Goal: Information Seeking & Learning: Learn about a topic

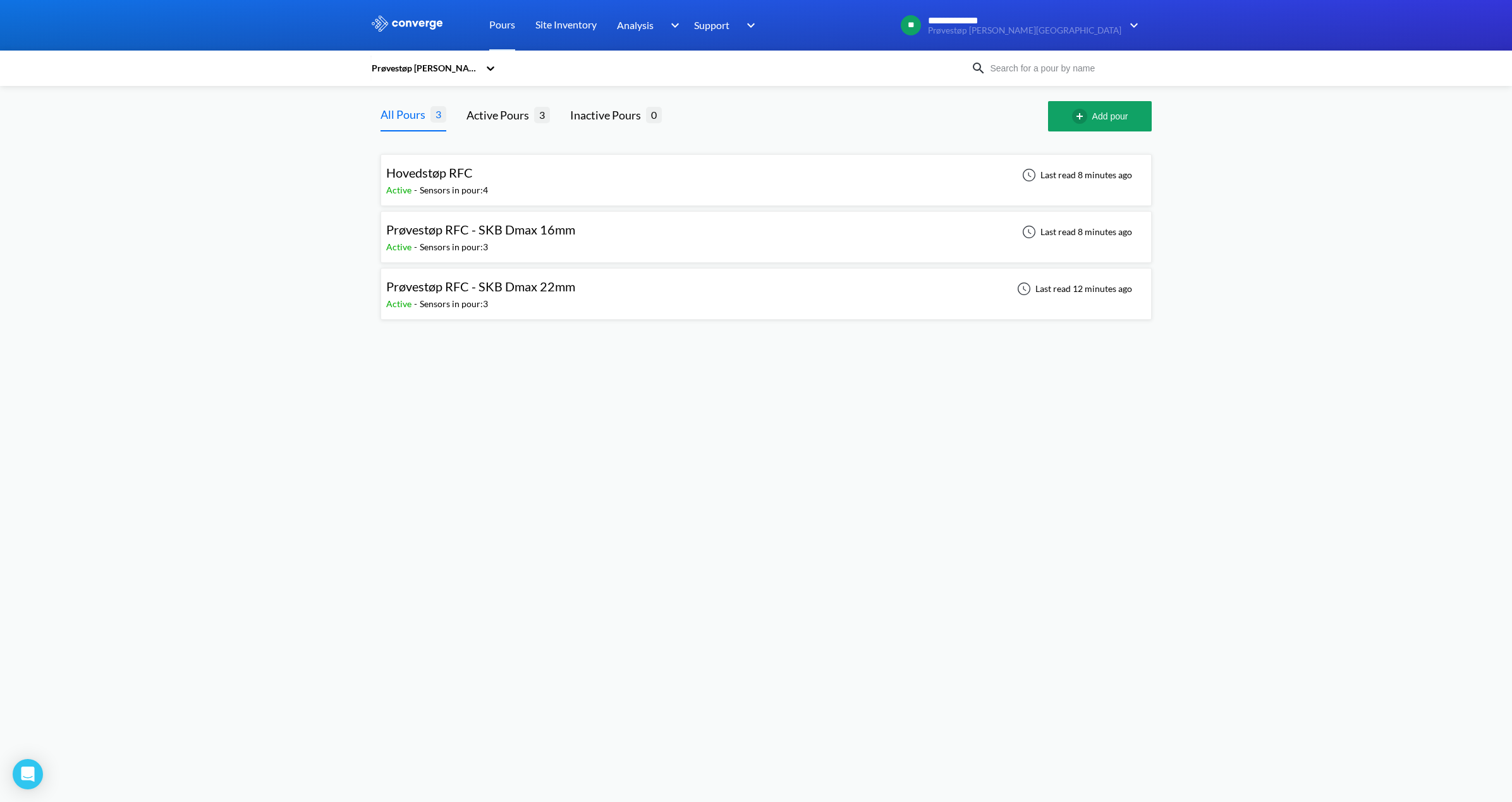
click at [507, 238] on div "Prøvestøp RFC - SKB Dmax 16mm" at bounding box center [481, 230] width 189 height 20
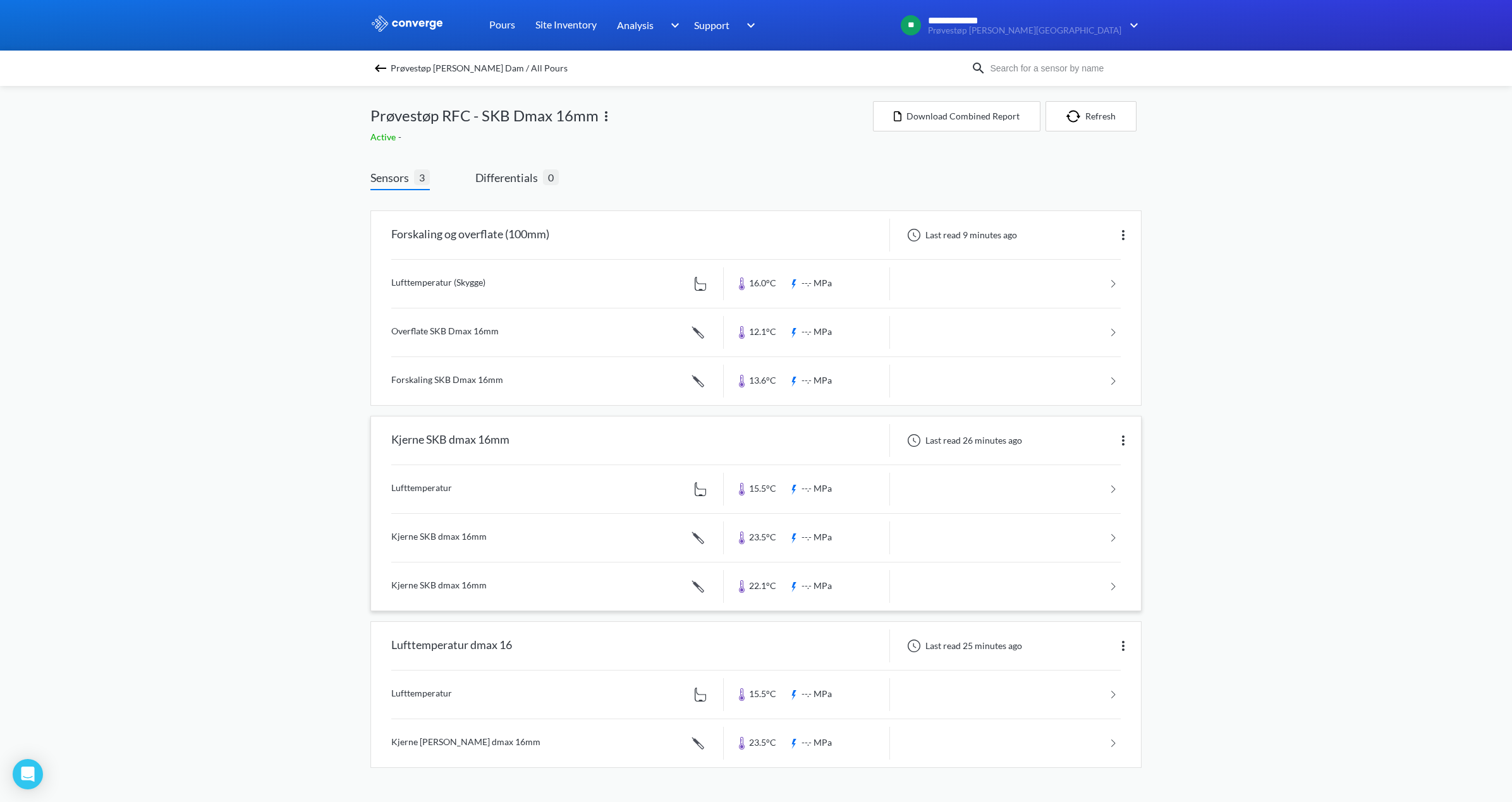
click at [471, 521] on link at bounding box center [756, 538] width 730 height 48
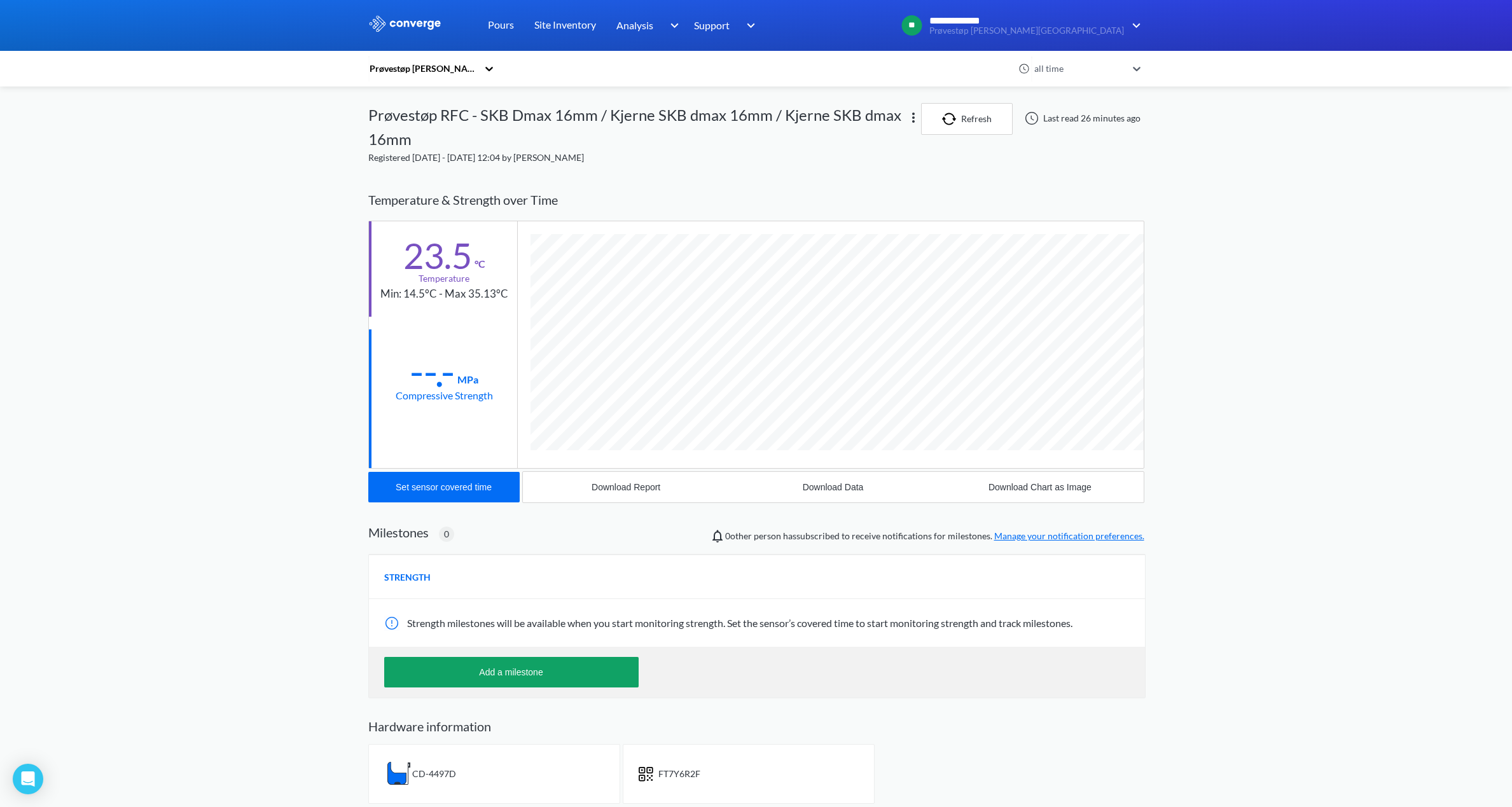
scroll to position [725, 776]
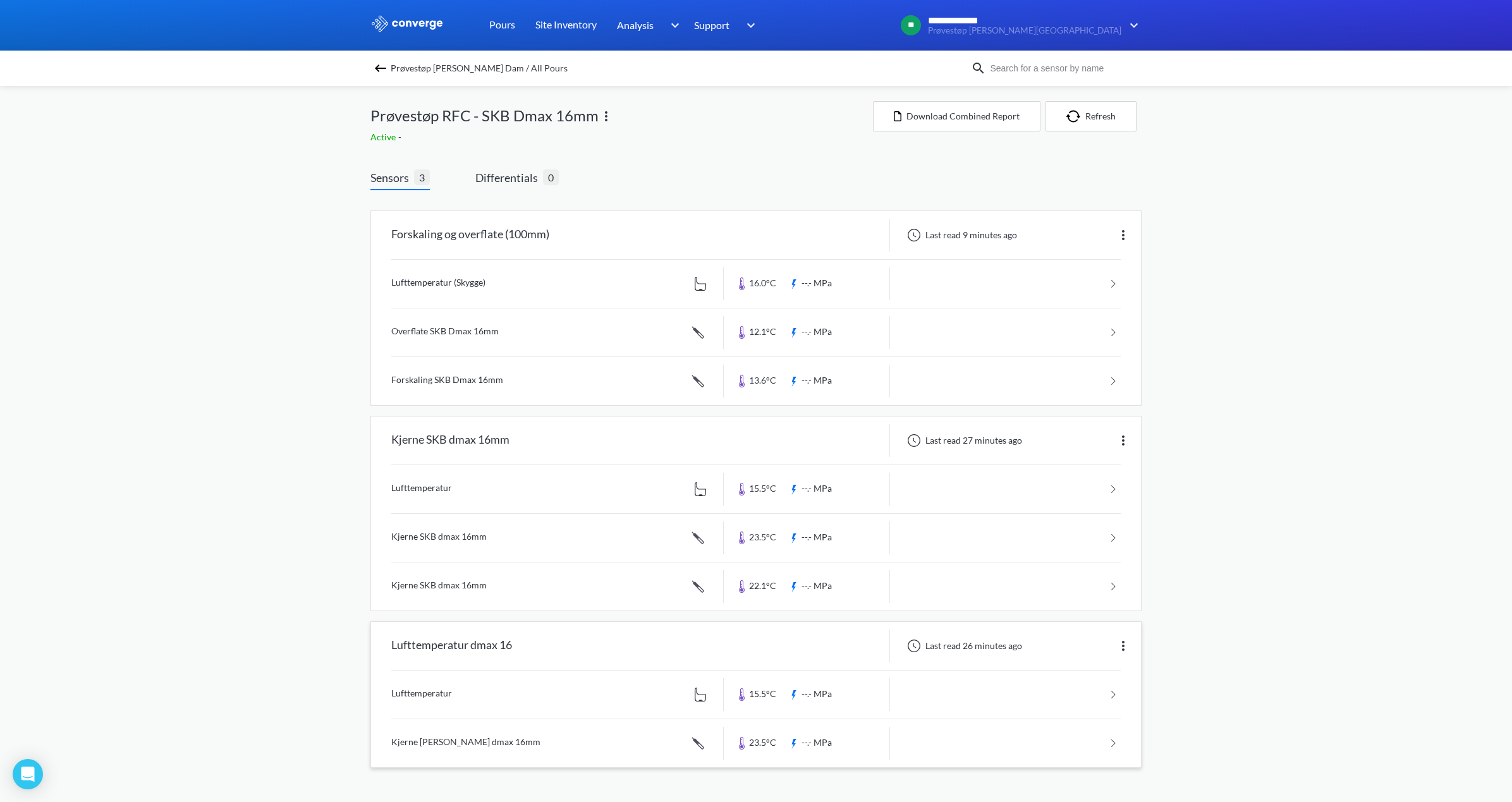
click at [440, 742] on link at bounding box center [756, 744] width 730 height 48
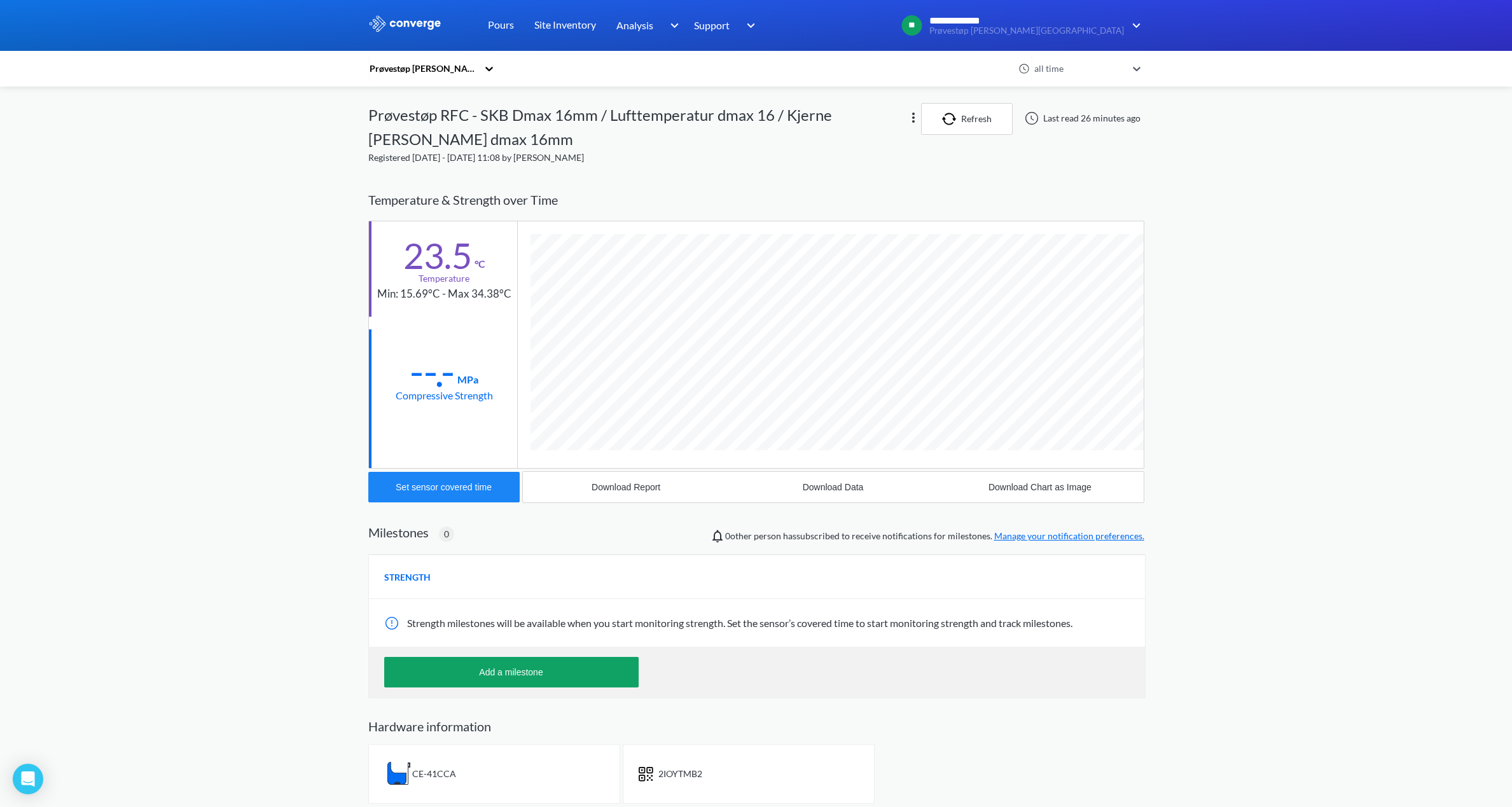
scroll to position [725, 776]
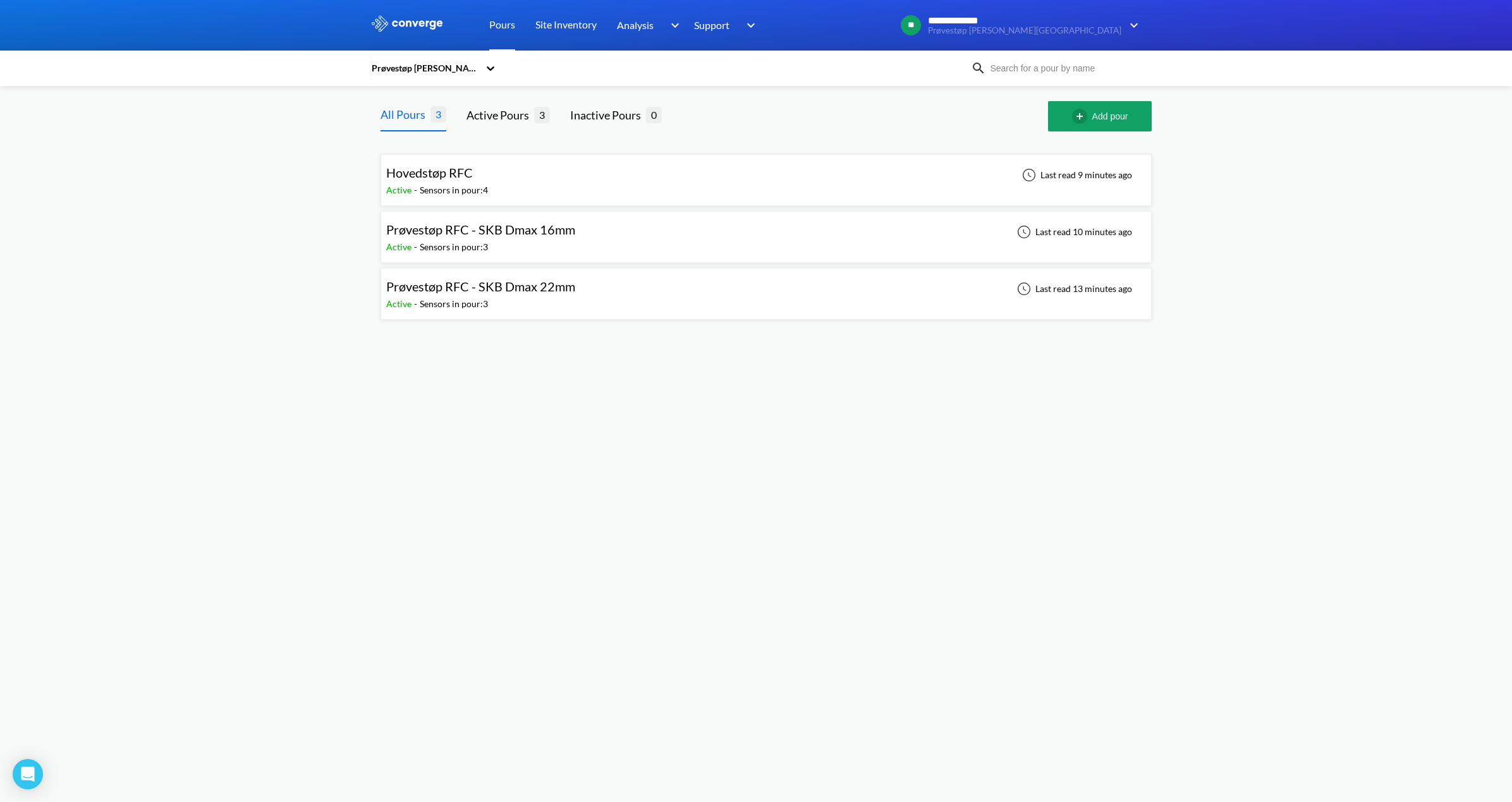
click at [417, 191] on span "-" at bounding box center [417, 189] width 6 height 11
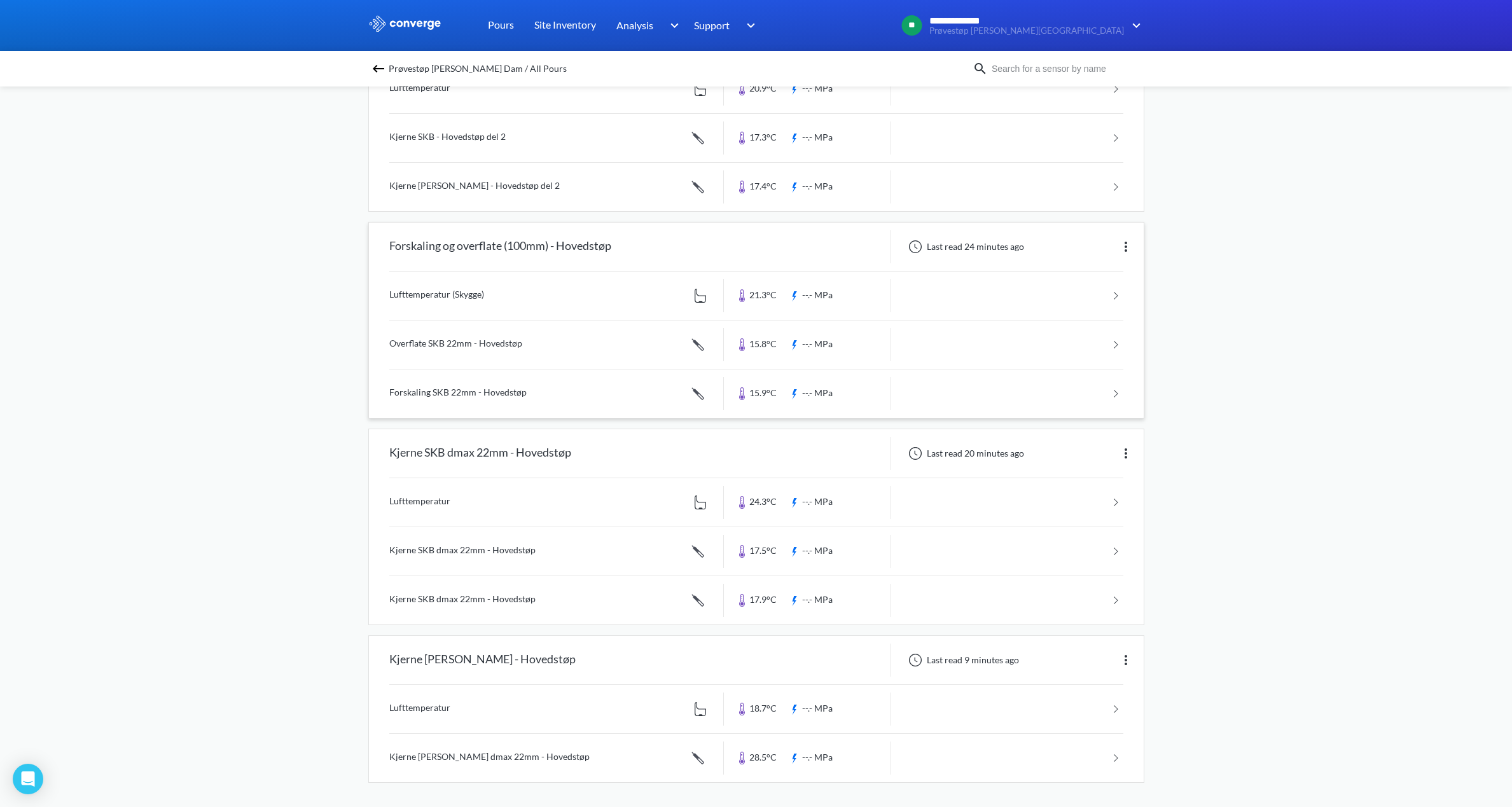
scroll to position [198, 0]
click at [435, 756] on link at bounding box center [756, 757] width 734 height 48
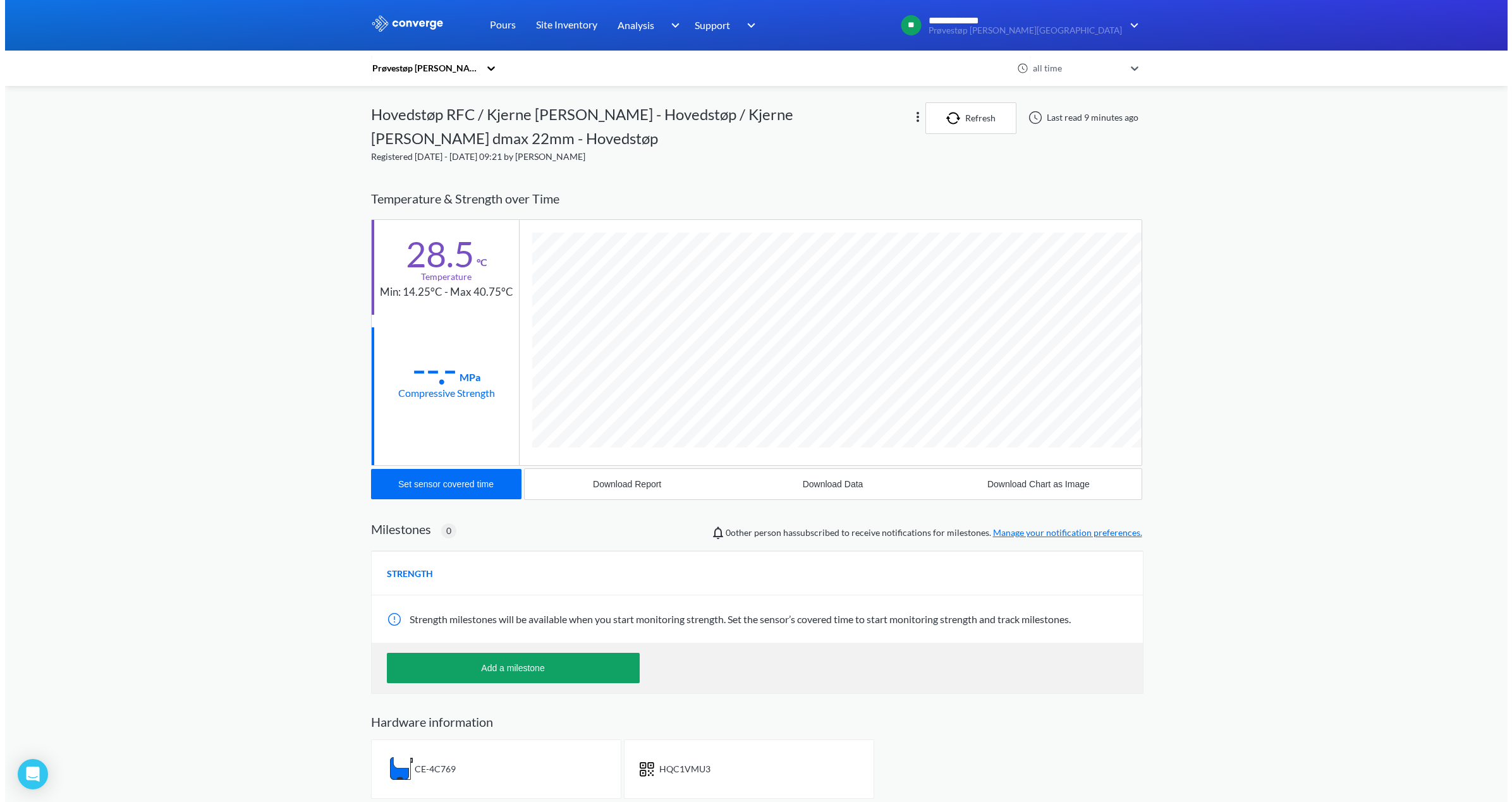
scroll to position [704, 771]
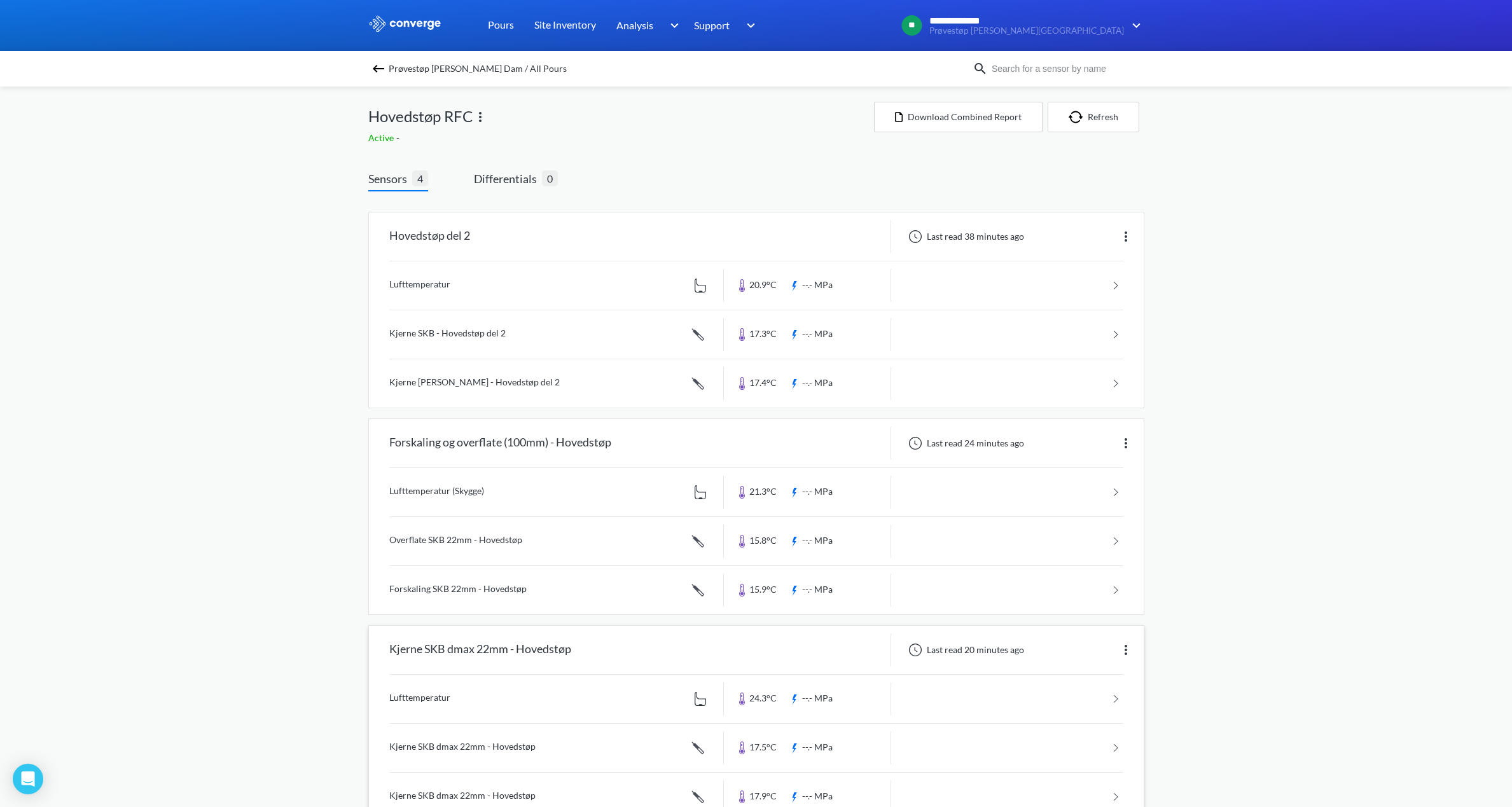
click at [433, 698] on link at bounding box center [756, 699] width 734 height 48
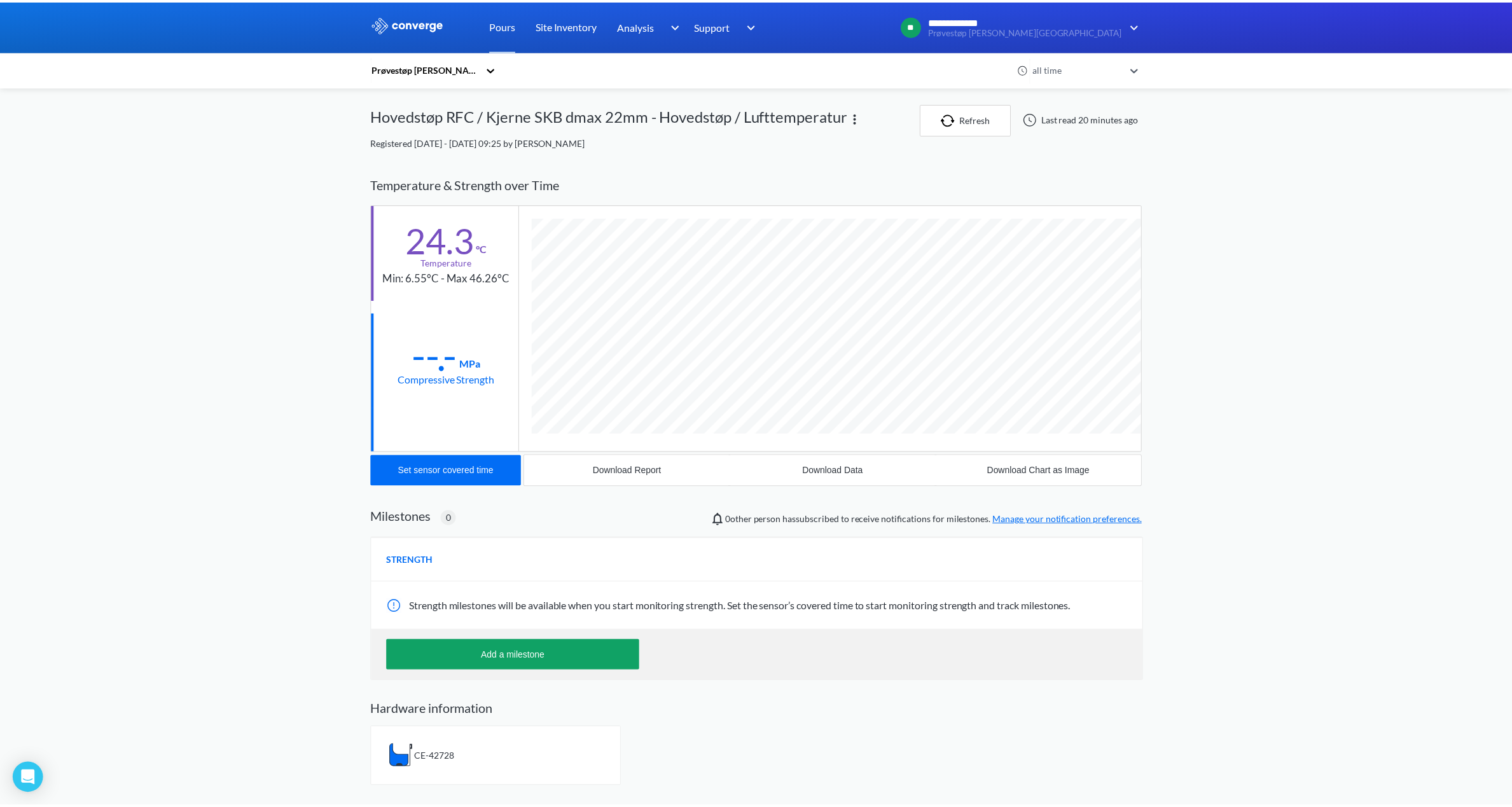
scroll to position [685, 776]
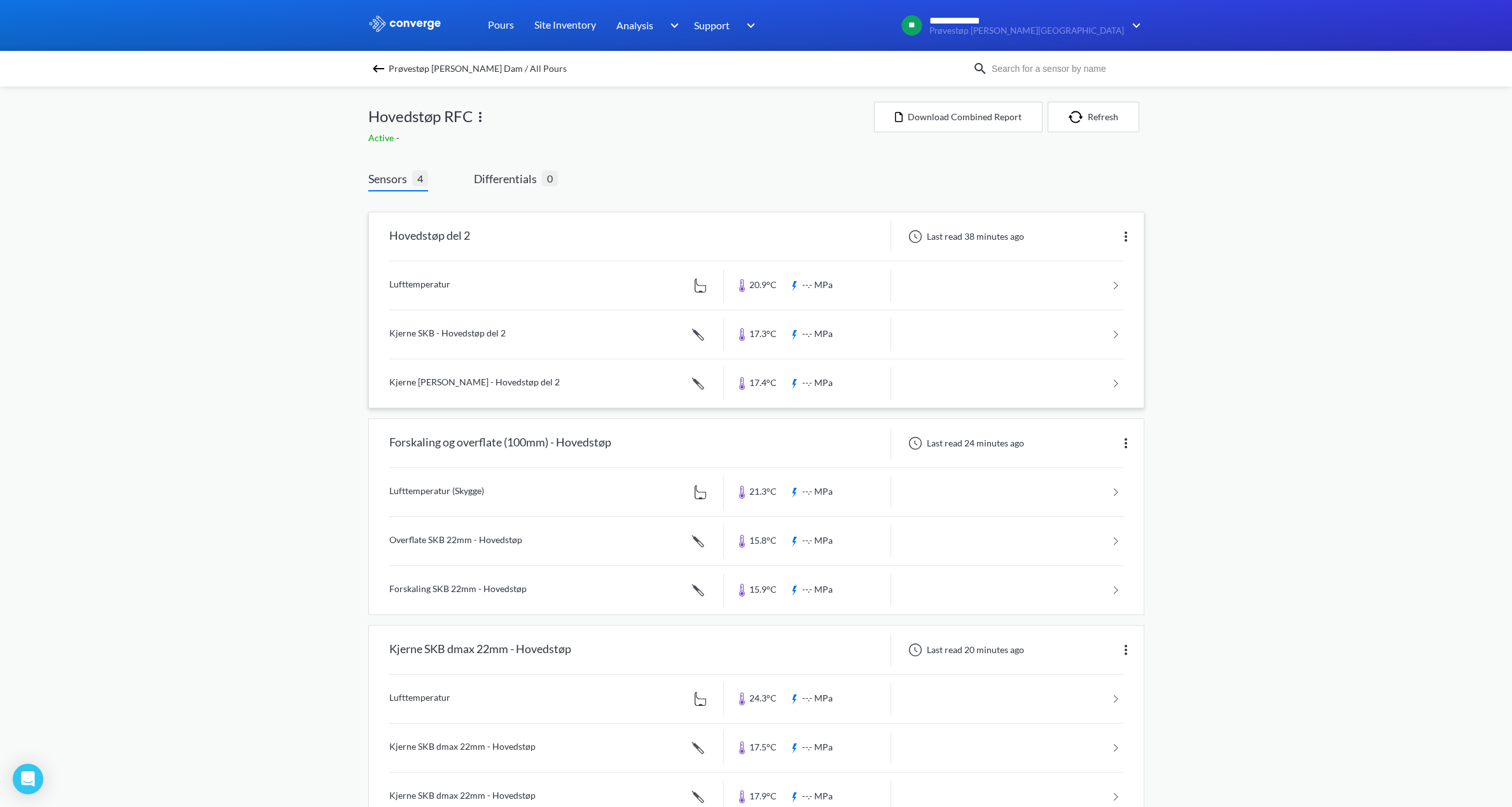
click at [461, 330] on link at bounding box center [756, 335] width 734 height 48
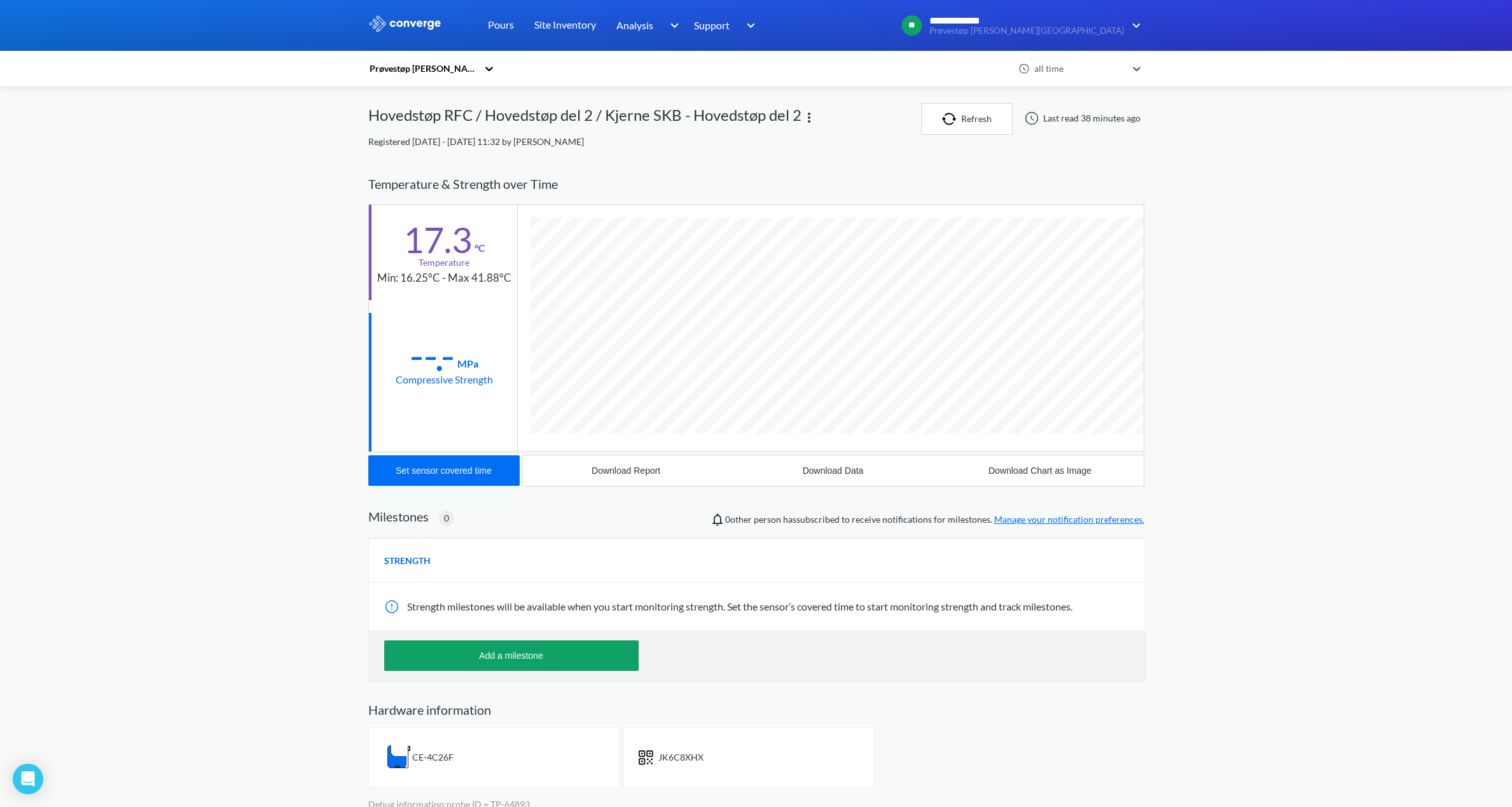
scroll to position [13, 0]
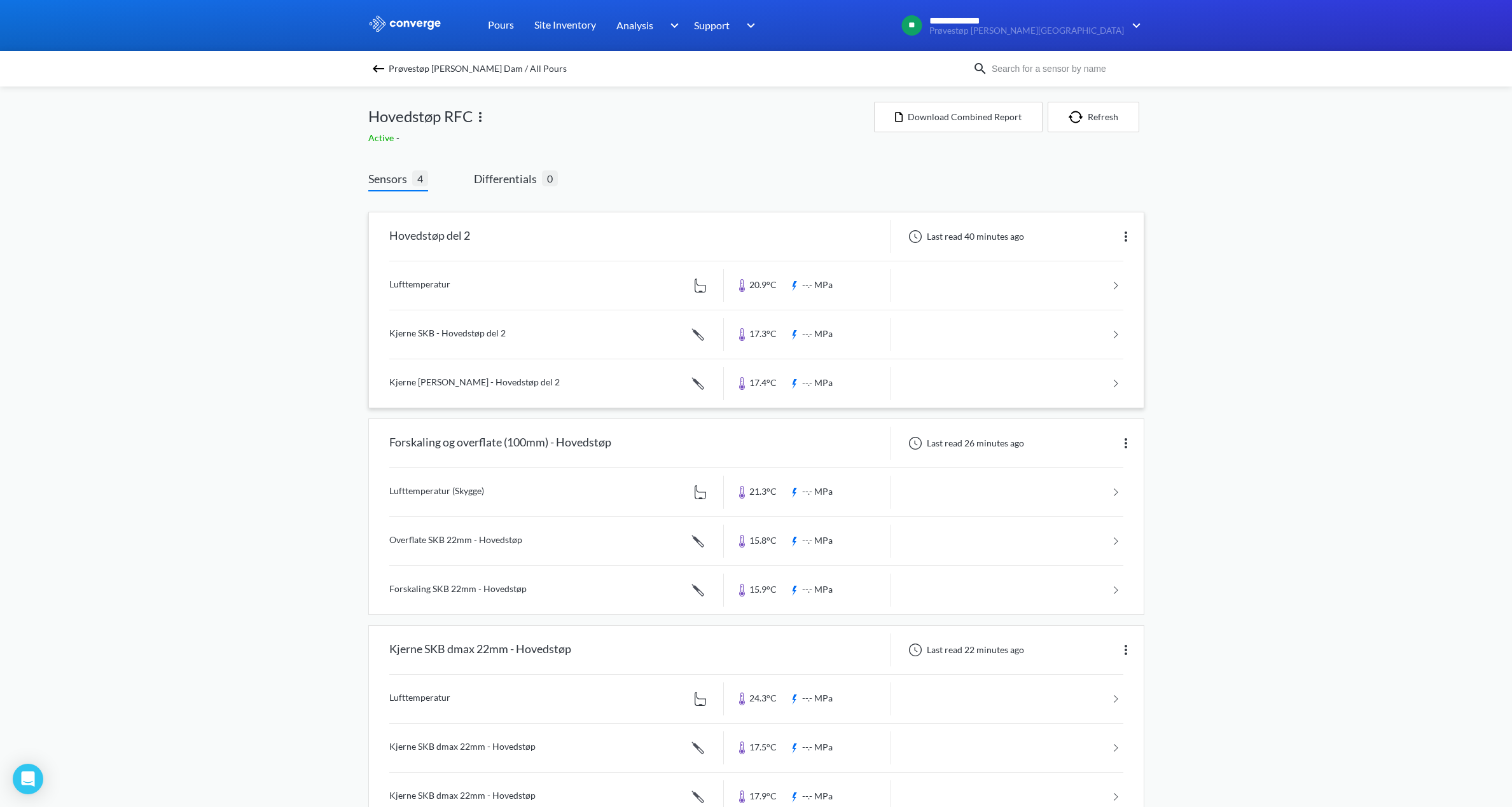
click at [462, 383] on link at bounding box center [756, 384] width 734 height 48
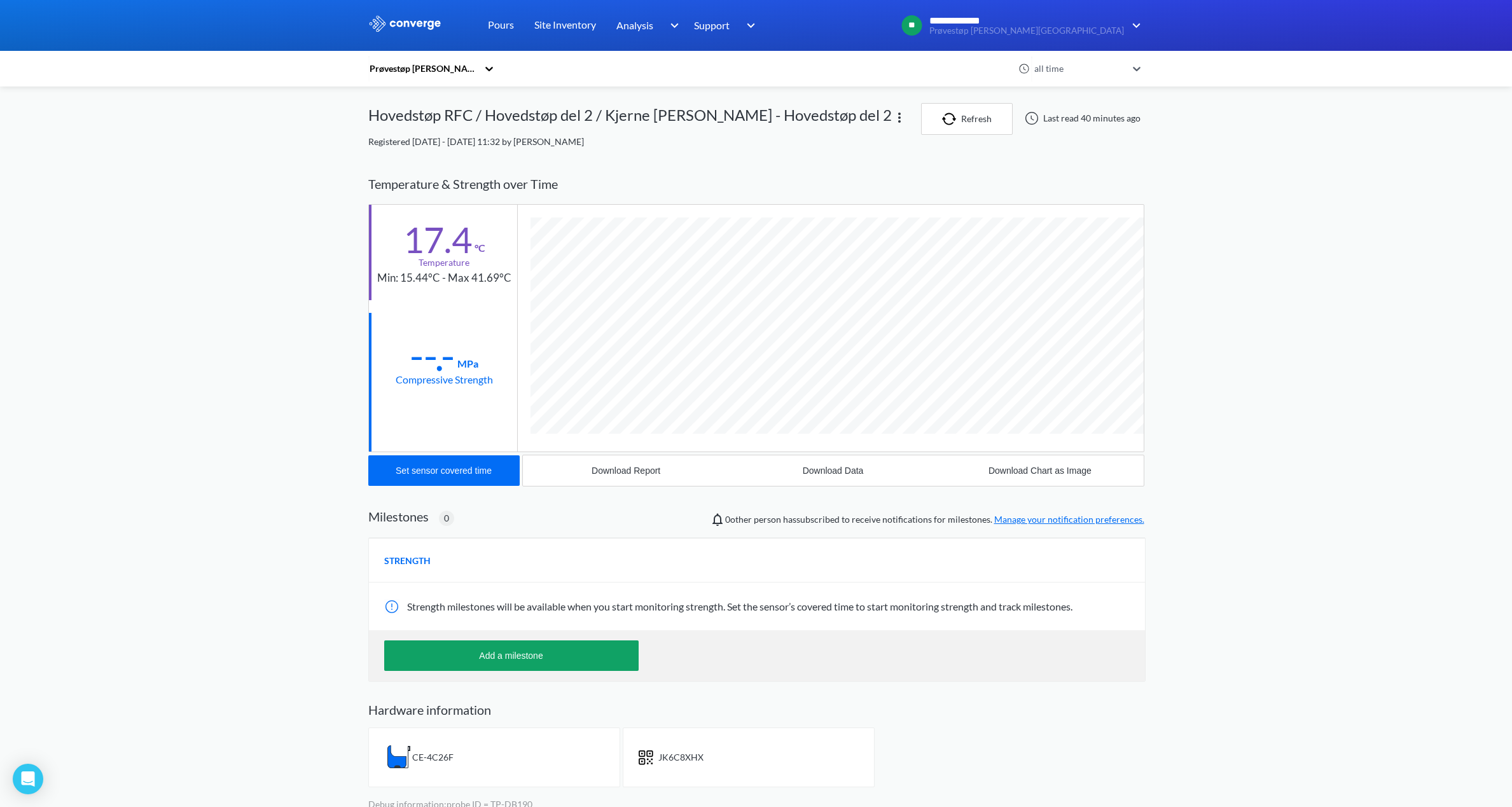
scroll to position [709, 776]
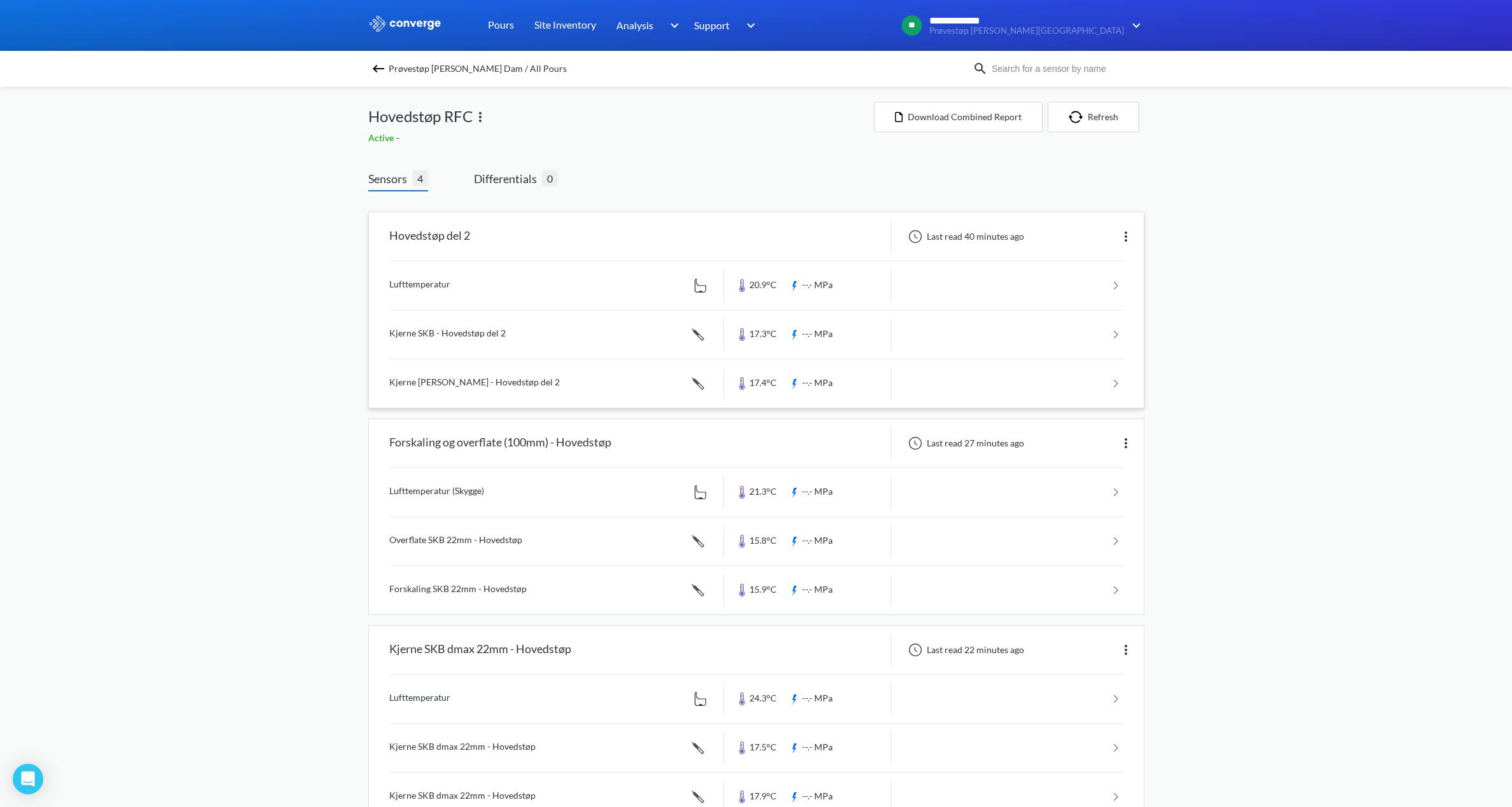
click at [459, 335] on link at bounding box center [756, 335] width 734 height 48
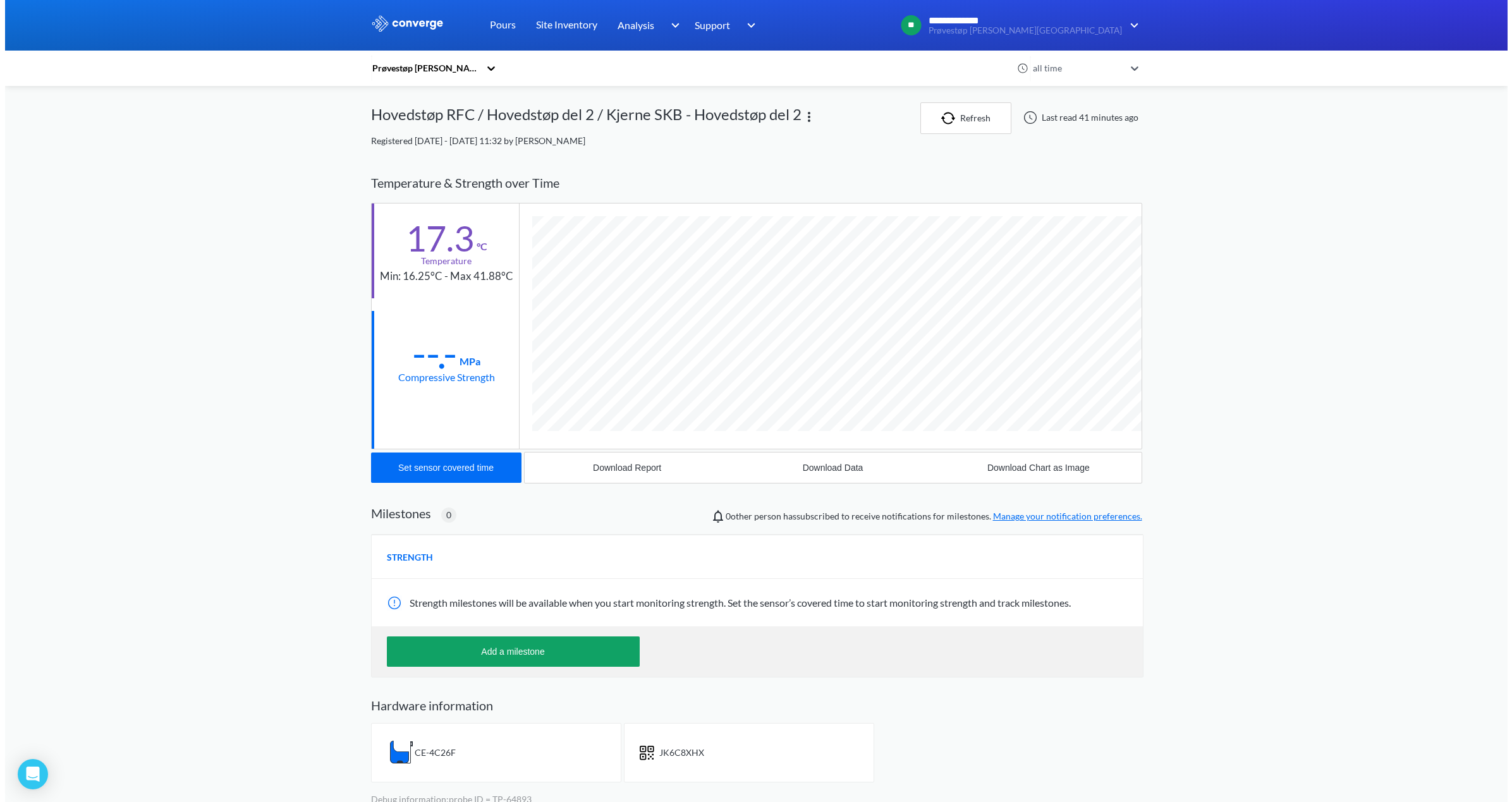
scroll to position [704, 771]
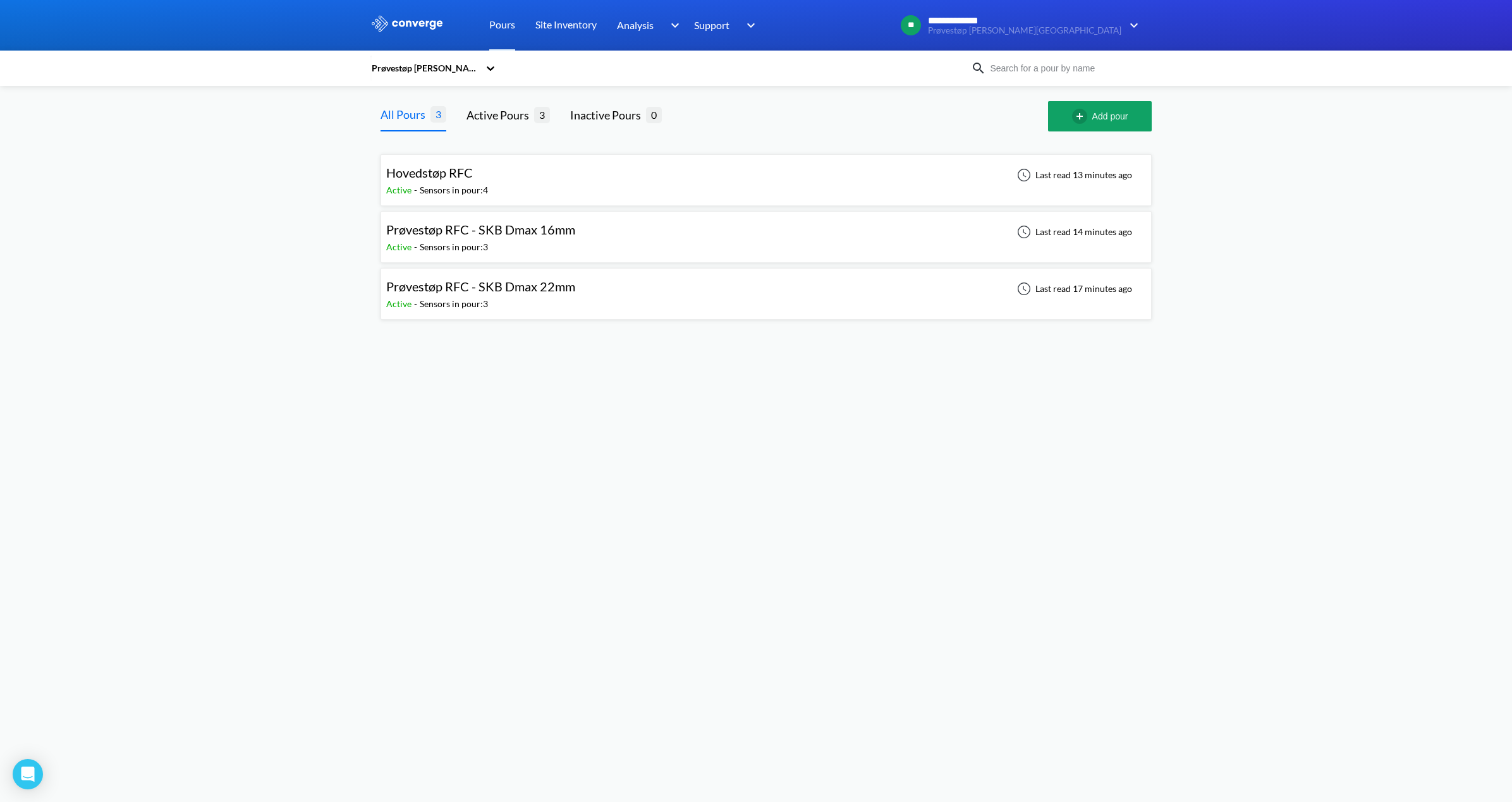
click at [548, 295] on div "Prøvestøp RFC - SKB Dmax 22mm" at bounding box center [481, 287] width 189 height 20
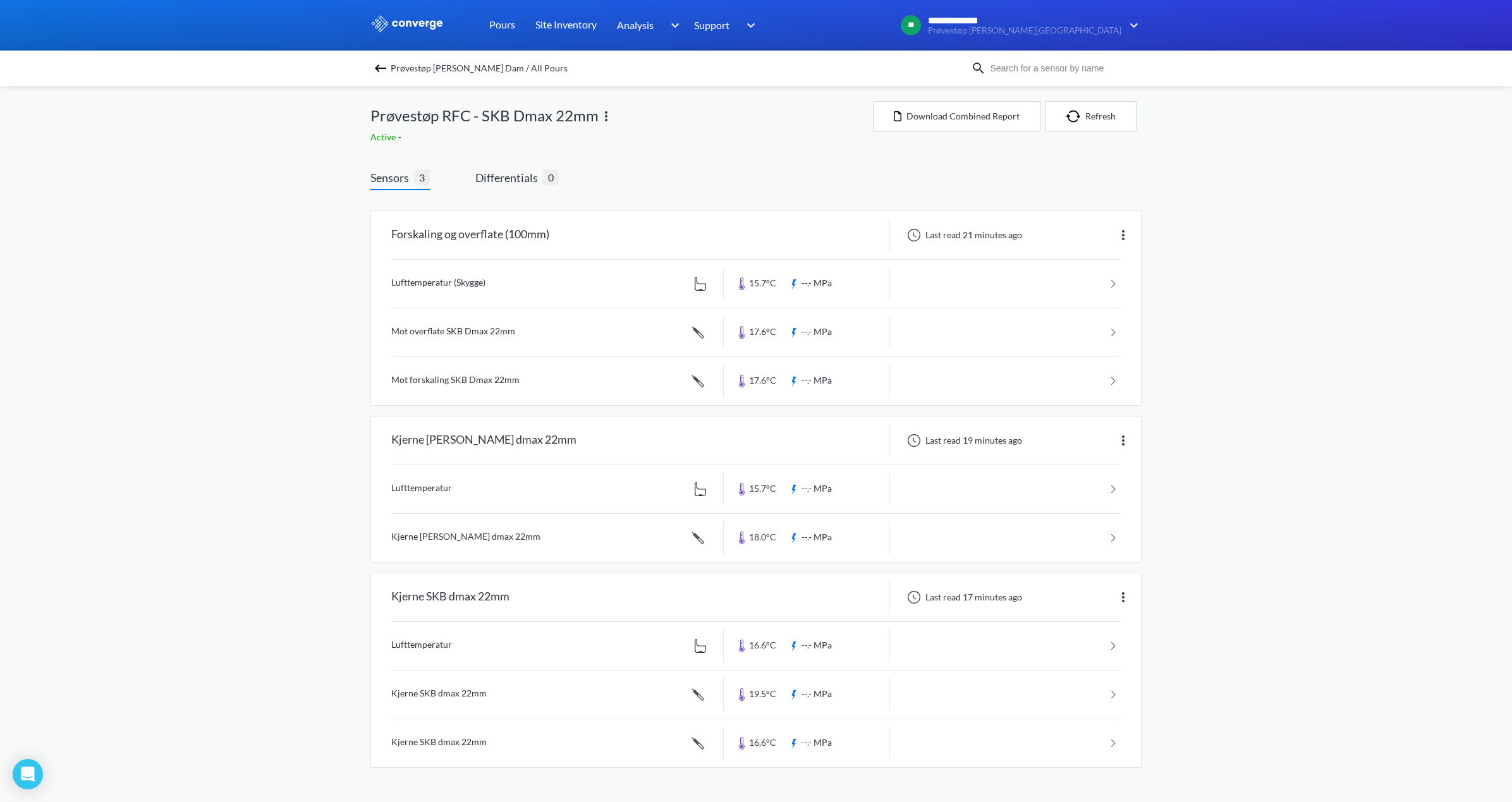
click at [1373, 387] on div "**********" at bounding box center [756, 397] width 1512 height 794
